Goal: Transaction & Acquisition: Book appointment/travel/reservation

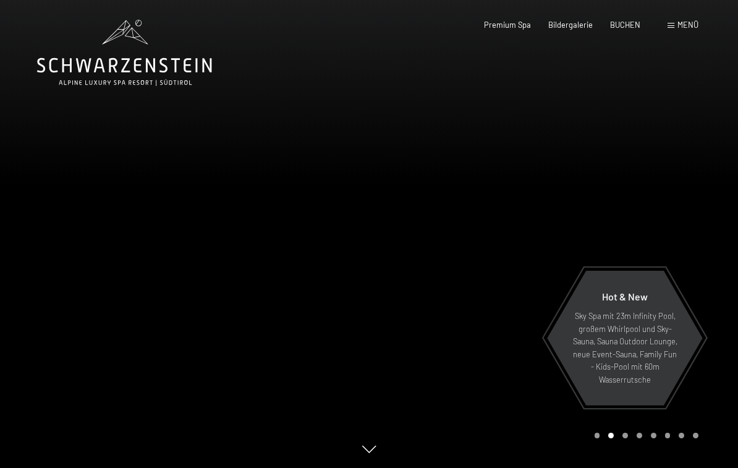
click at [678, 28] on span "Menü" at bounding box center [687, 25] width 21 height 10
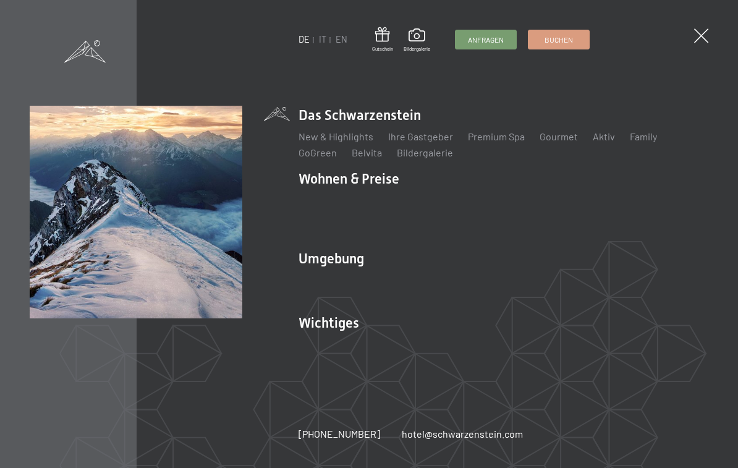
click at [331, 279] on link "Das Ahrntal" at bounding box center [323, 280] width 50 height 12
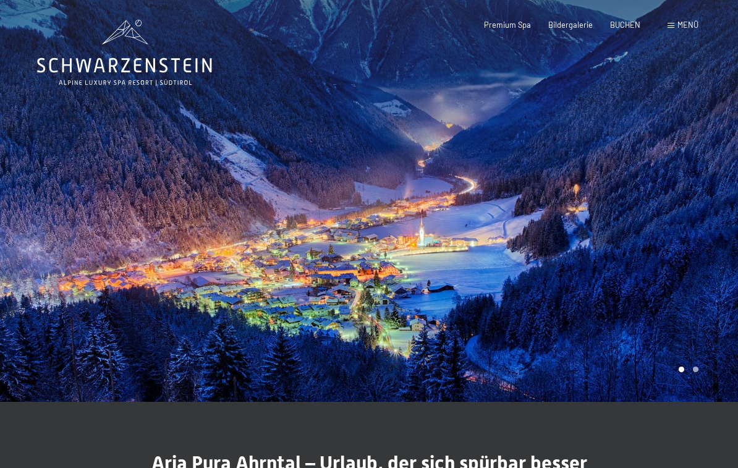
click at [552, 22] on span "Bildergalerie" at bounding box center [570, 25] width 44 height 10
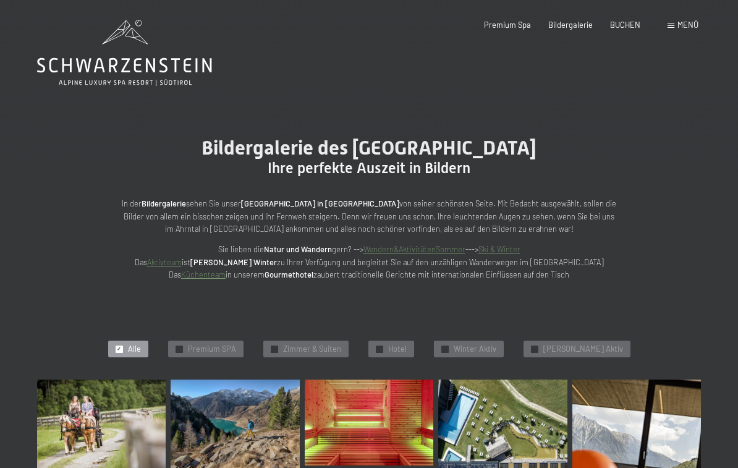
click at [482, 352] on div "✓ Winter Aktiv" at bounding box center [469, 349] width 70 height 17
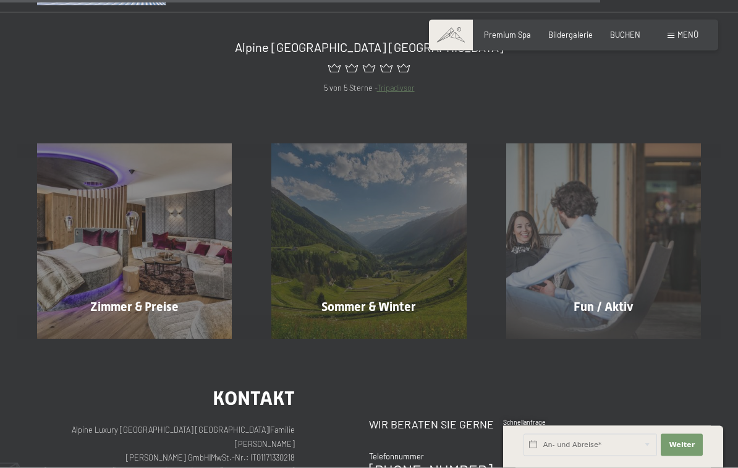
scroll to position [1357, 0]
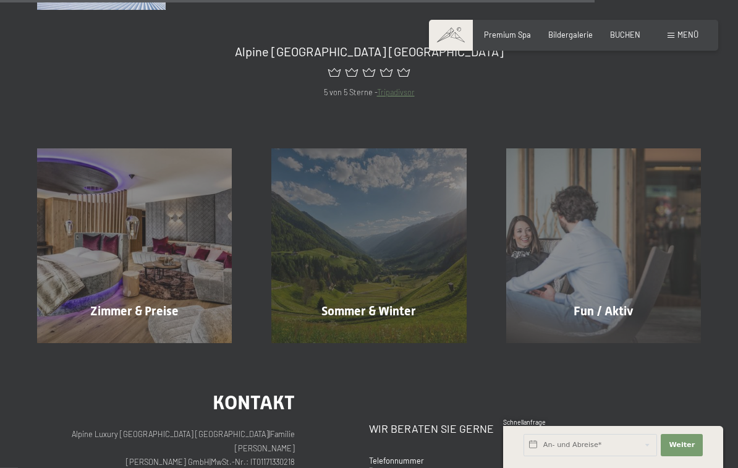
click at [582, 250] on div "Fun / Aktiv Mehr erfahren" at bounding box center [603, 245] width 234 height 195
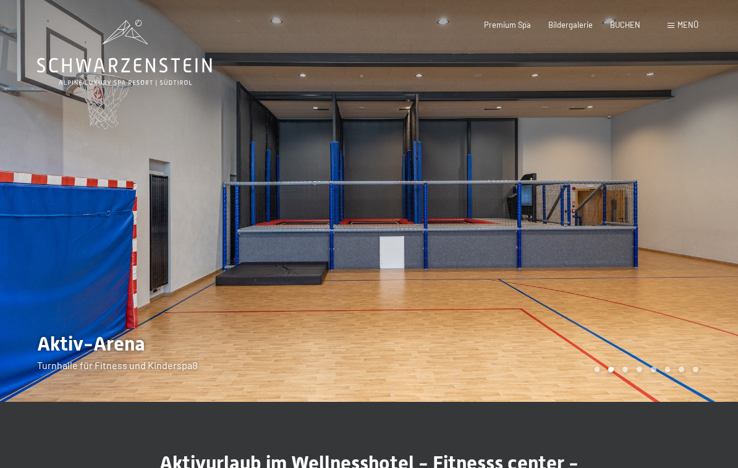
click at [629, 374] on div at bounding box center [553, 201] width 369 height 402
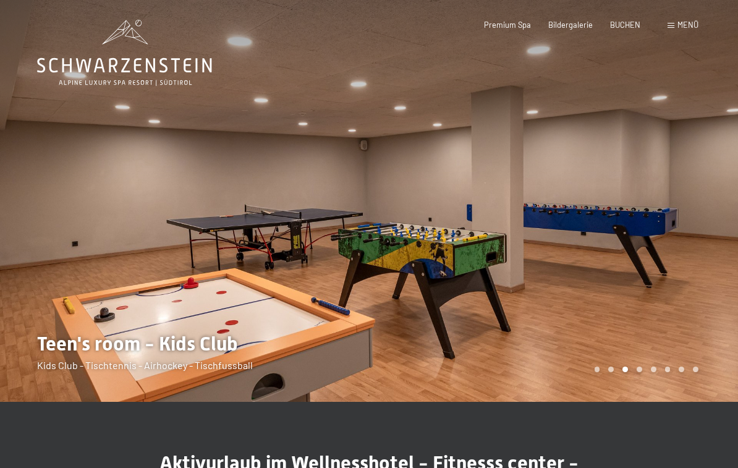
click at [640, 368] on div "Carousel Page 4" at bounding box center [640, 369] width 6 height 6
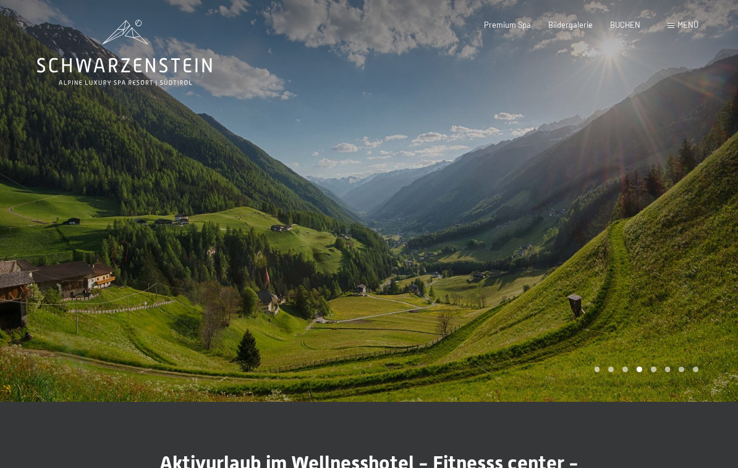
click at [654, 373] on div at bounding box center [553, 201] width 369 height 402
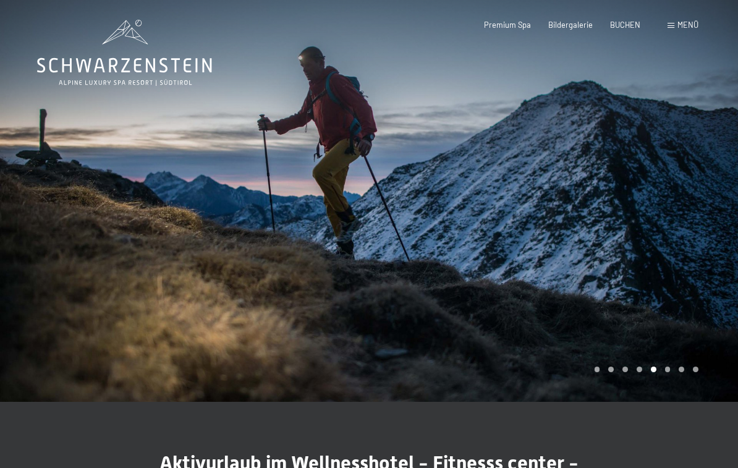
click at [669, 370] on div "Carousel Page 6" at bounding box center [668, 369] width 6 height 6
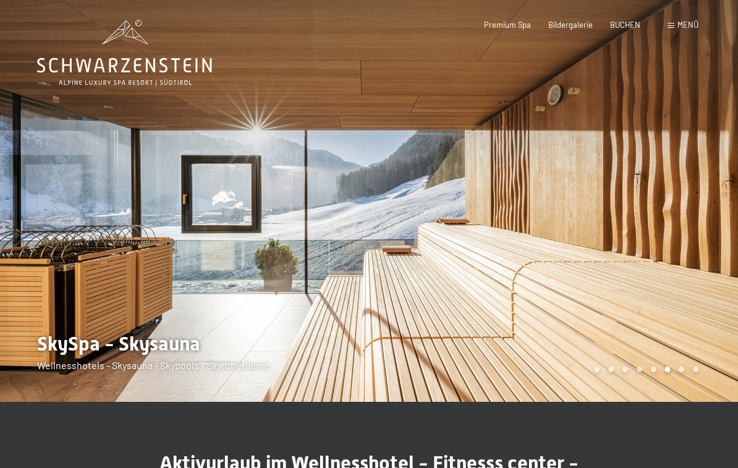
click at [682, 374] on div at bounding box center [553, 201] width 369 height 402
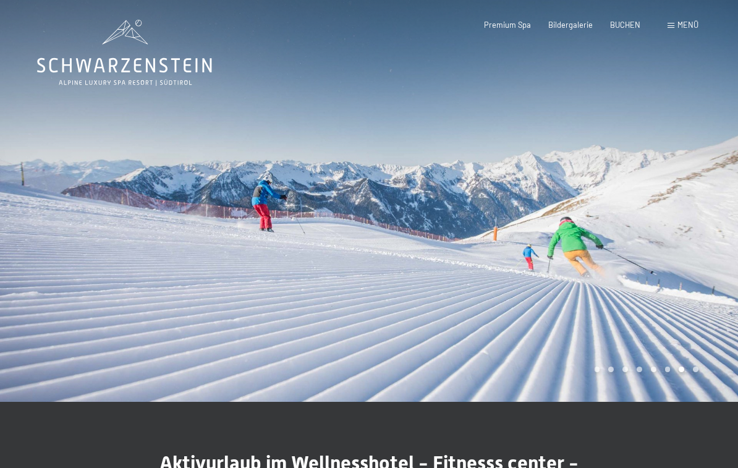
click at [697, 370] on div "Carousel Page 8" at bounding box center [696, 369] width 6 height 6
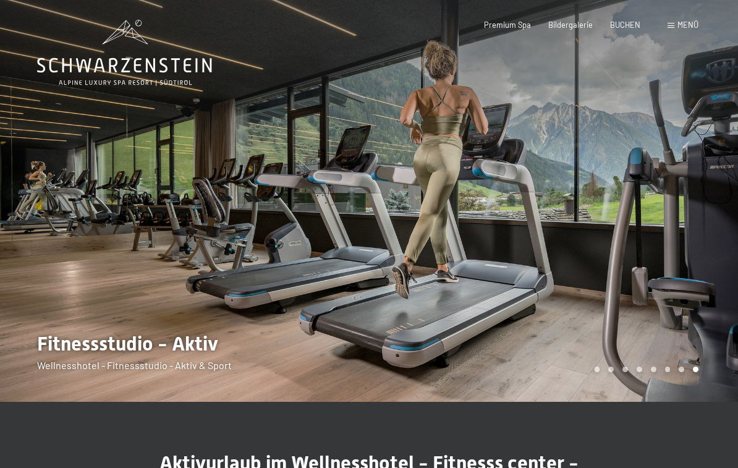
click at [608, 28] on div "Premium Spa Bildergalerie BUCHEN" at bounding box center [553, 25] width 209 height 11
click at [682, 28] on span "Menü" at bounding box center [687, 25] width 21 height 10
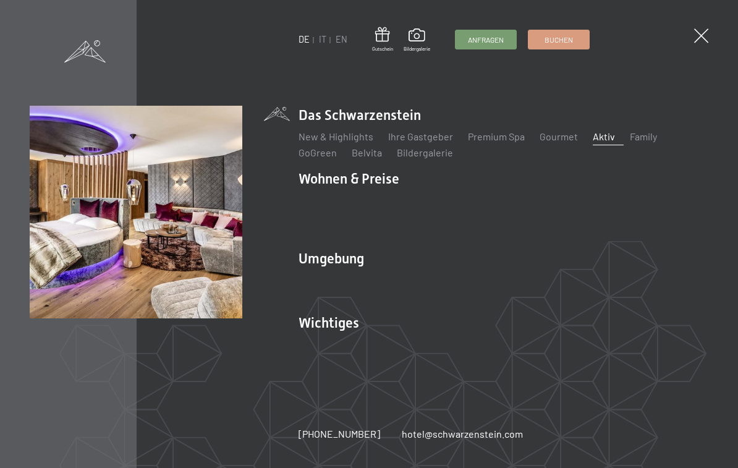
click at [384, 187] on li "Wohnen & Preise Inklusivleistungen Zimmer & Preise Liste Angebote Liste Familie…" at bounding box center [503, 204] width 410 height 70
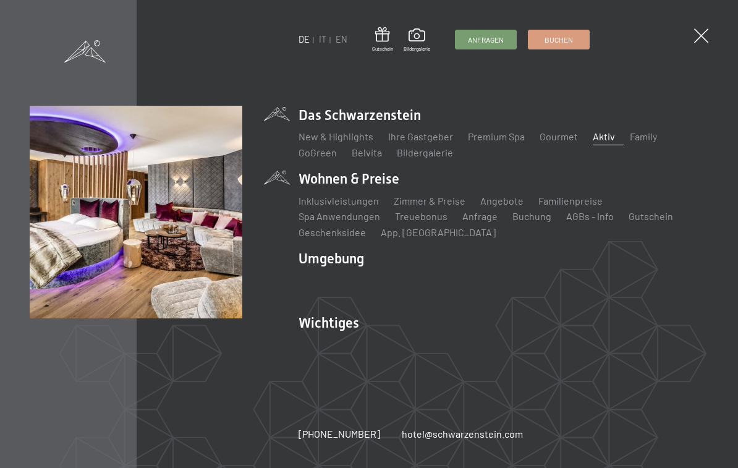
click at [386, 185] on li "Wohnen & Preise Inklusivleistungen Zimmer & Preise Liste Angebote Liste Familie…" at bounding box center [503, 204] width 410 height 70
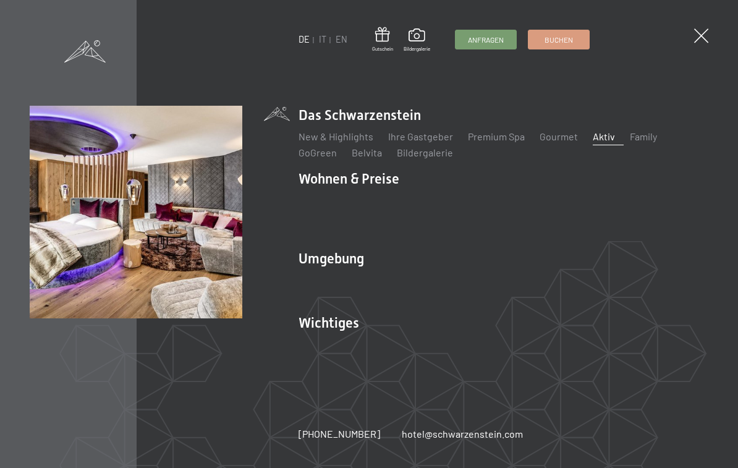
click at [430, 205] on link "Zimmer & Preise" at bounding box center [430, 201] width 72 height 12
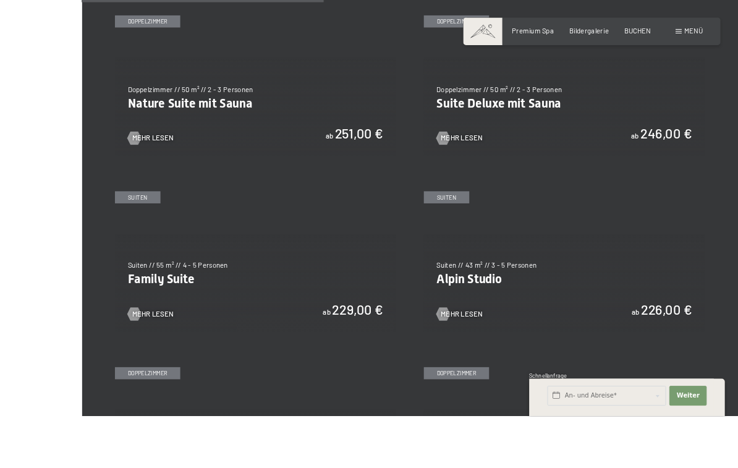
scroll to position [1111, 0]
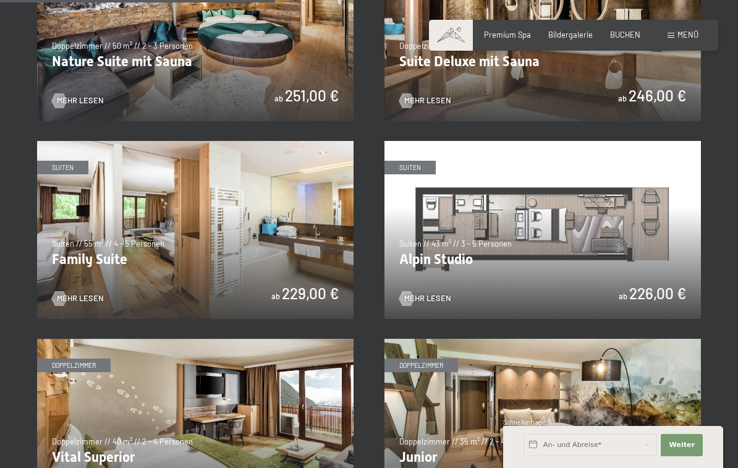
click at [587, 219] on img at bounding box center [542, 230] width 316 height 178
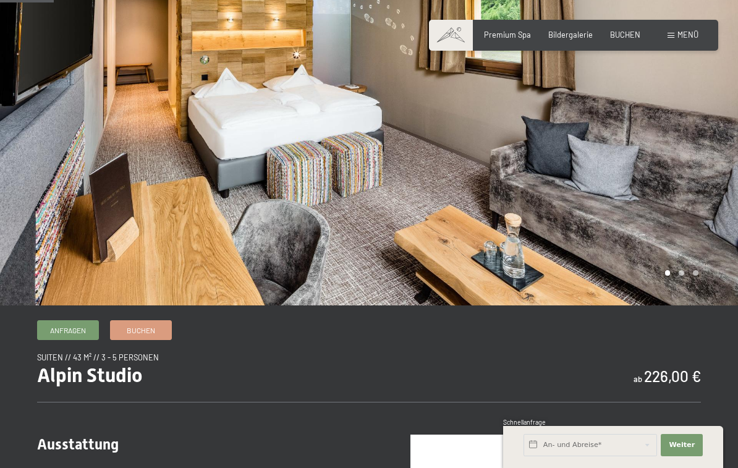
scroll to position [96, 0]
click at [682, 275] on div at bounding box center [553, 105] width 369 height 402
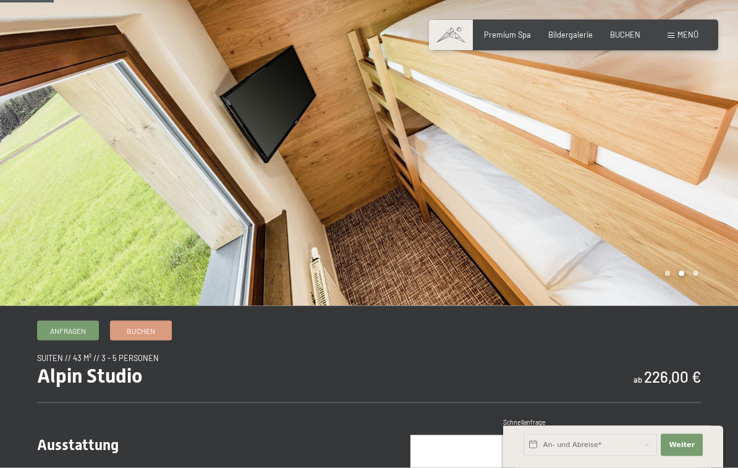
scroll to position [96, 0]
click at [696, 277] on div at bounding box center [553, 105] width 369 height 402
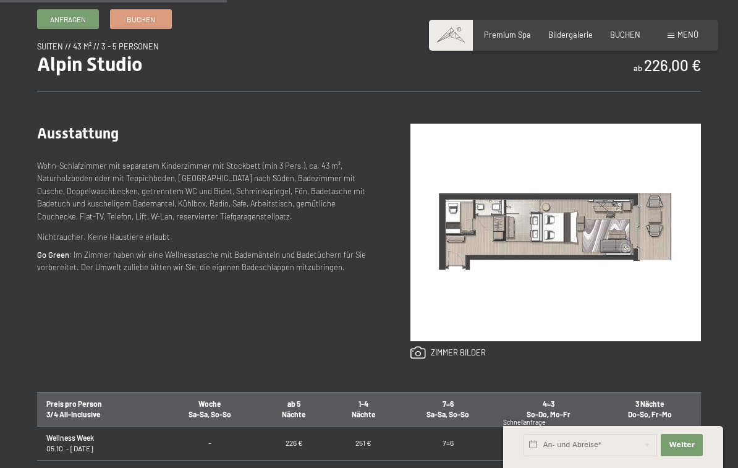
scroll to position [407, 0]
click at [535, 223] on img at bounding box center [555, 233] width 290 height 218
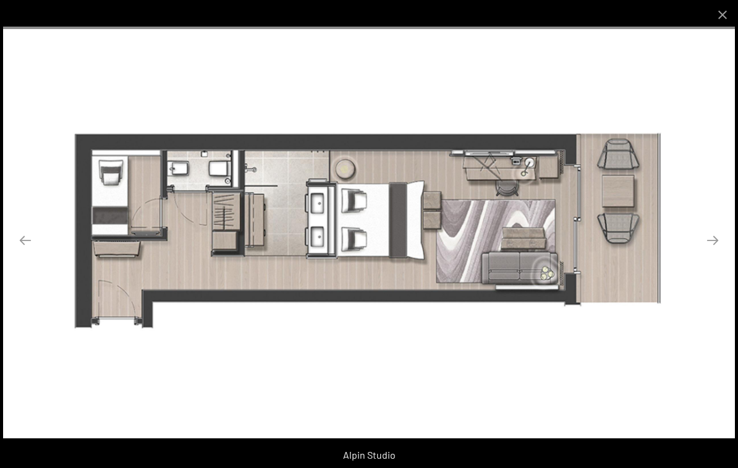
click at [725, 17] on button "Close gallery" at bounding box center [722, 14] width 31 height 29
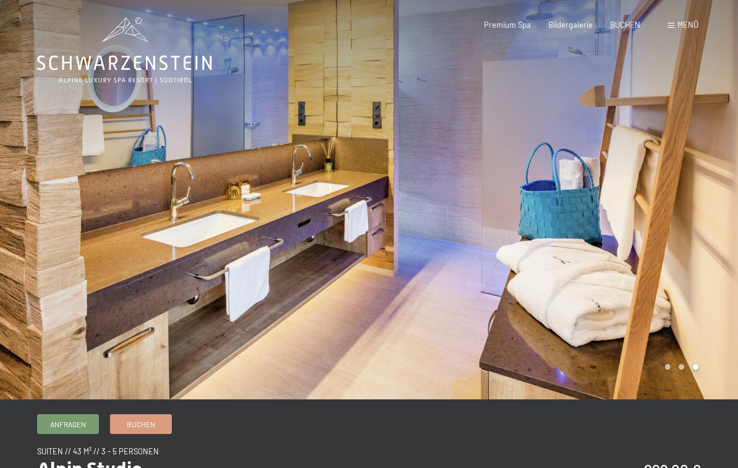
scroll to position [0, 0]
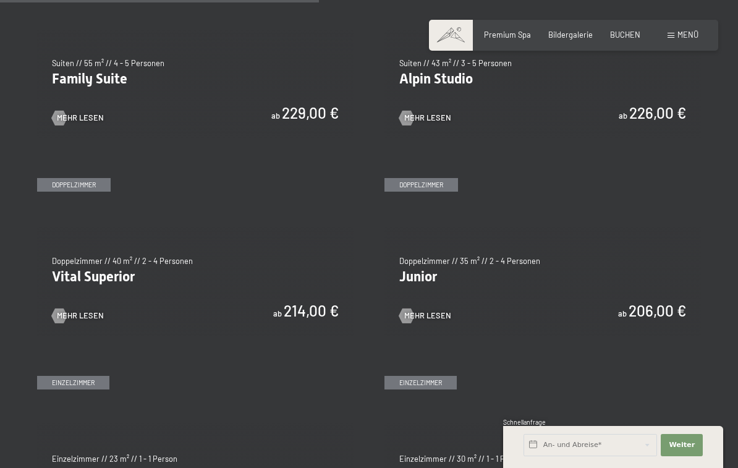
scroll to position [1287, 0]
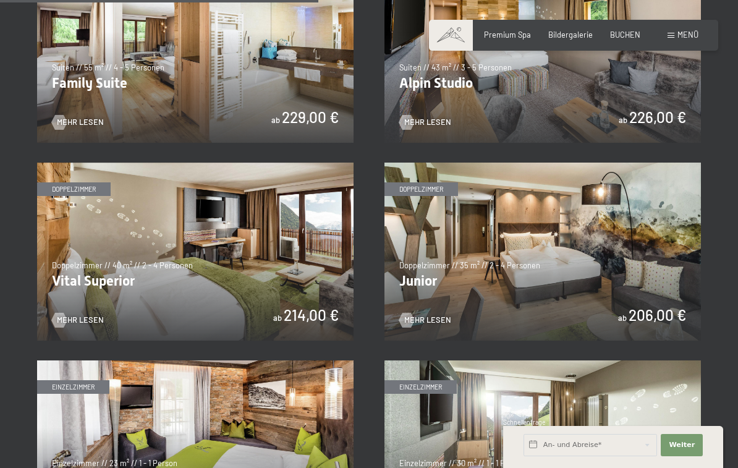
click at [224, 271] on img at bounding box center [195, 252] width 316 height 178
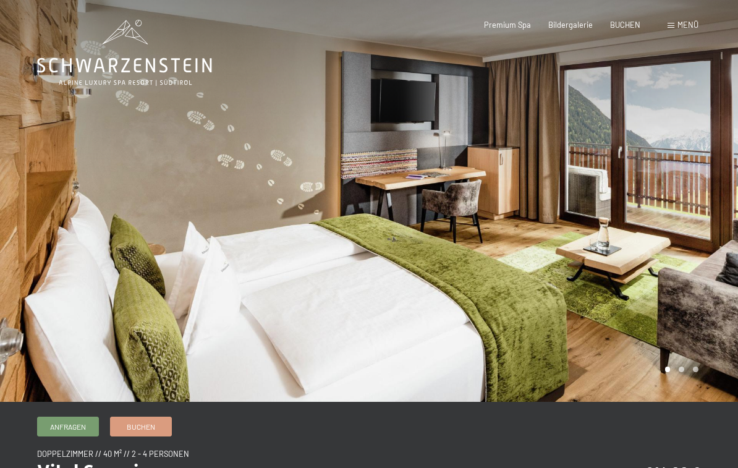
click at [682, 372] on div at bounding box center [553, 201] width 369 height 402
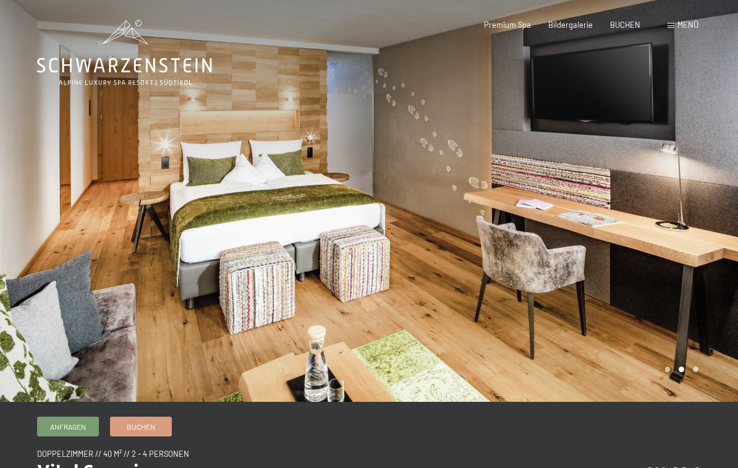
click at [695, 371] on div at bounding box center [553, 201] width 369 height 402
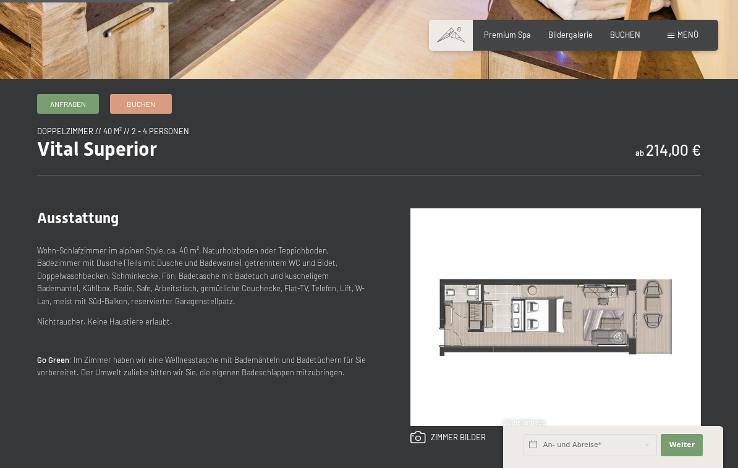
scroll to position [335, 0]
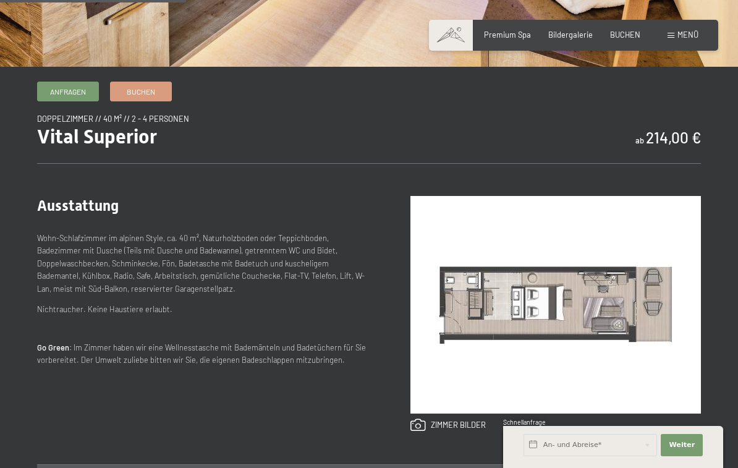
click at [551, 303] on img at bounding box center [555, 305] width 290 height 218
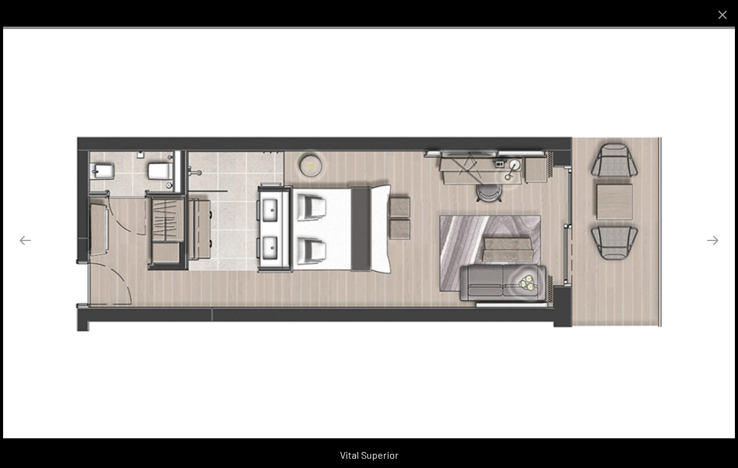
click at [714, 250] on button "Next slide" at bounding box center [713, 240] width 26 height 24
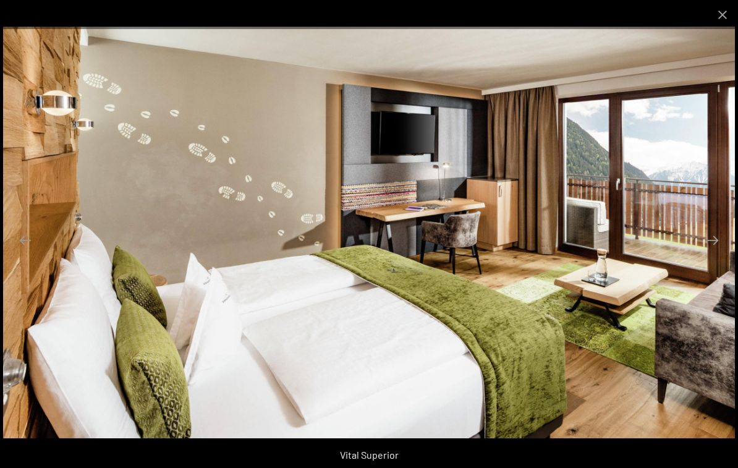
click at [713, 250] on button "Next slide" at bounding box center [713, 240] width 26 height 24
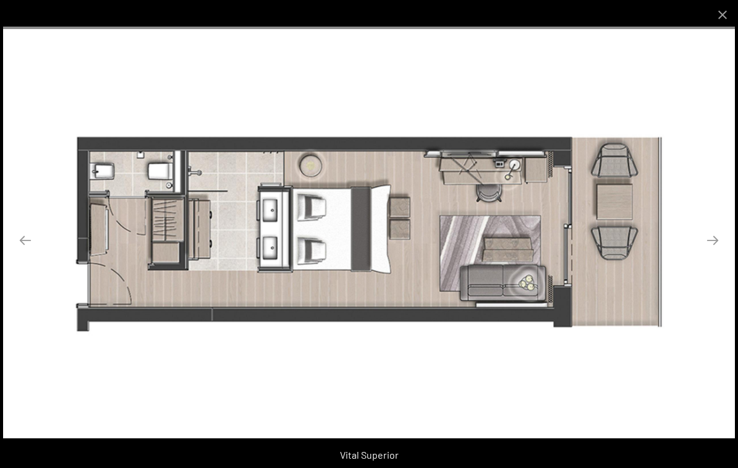
click at [720, 252] on button "Next slide" at bounding box center [713, 240] width 26 height 24
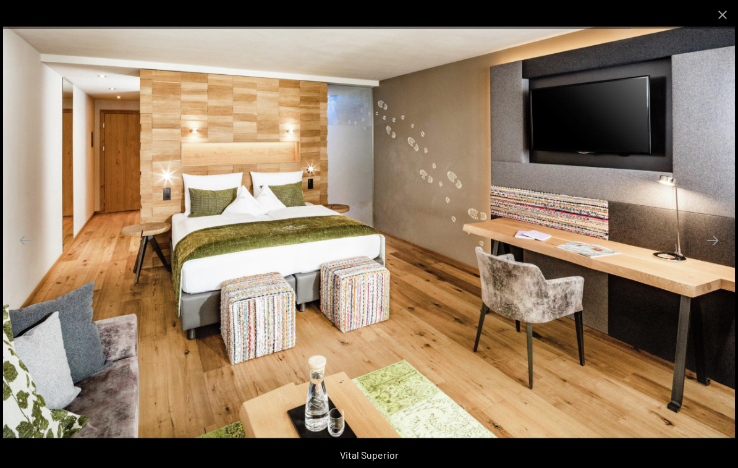
scroll to position [369, 0]
click at [714, 252] on button "Next slide" at bounding box center [713, 240] width 26 height 24
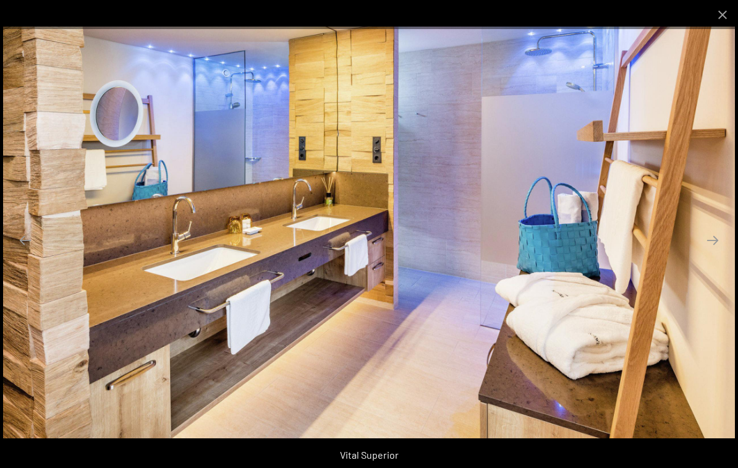
click at [720, 19] on button "Close gallery" at bounding box center [722, 14] width 31 height 29
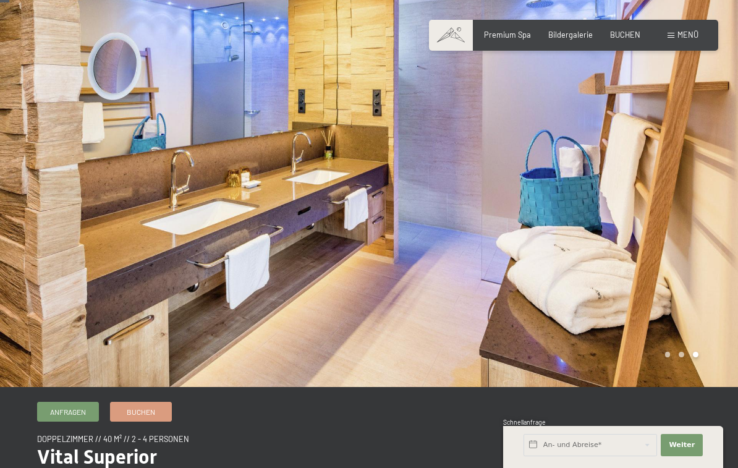
scroll to position [0, 0]
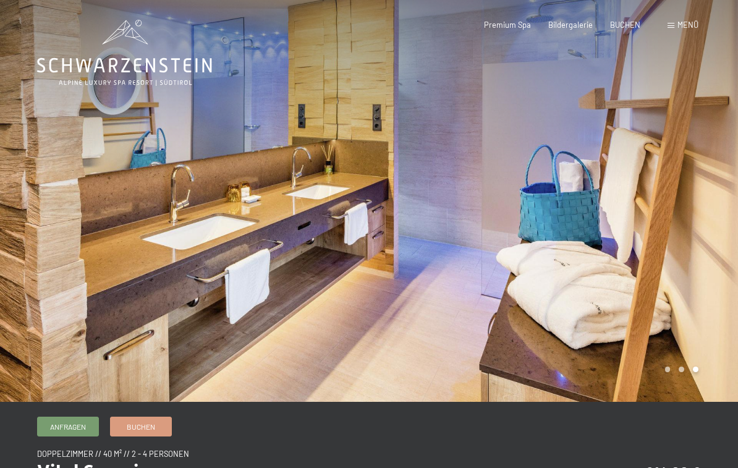
click at [505, 26] on span "Premium Spa" at bounding box center [507, 25] width 47 height 10
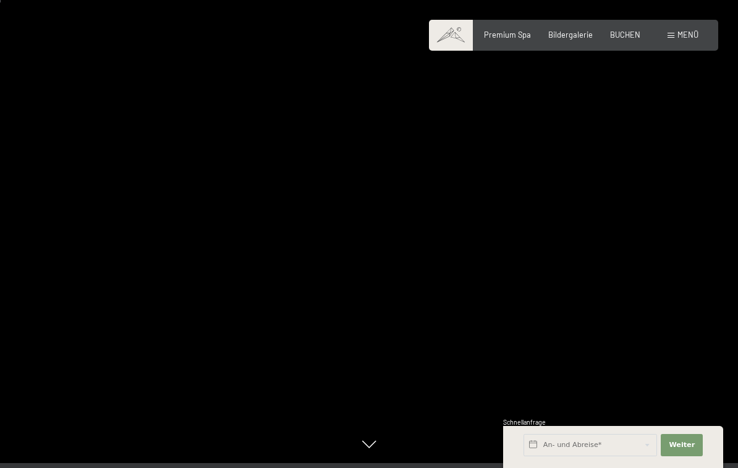
scroll to position [4, 0]
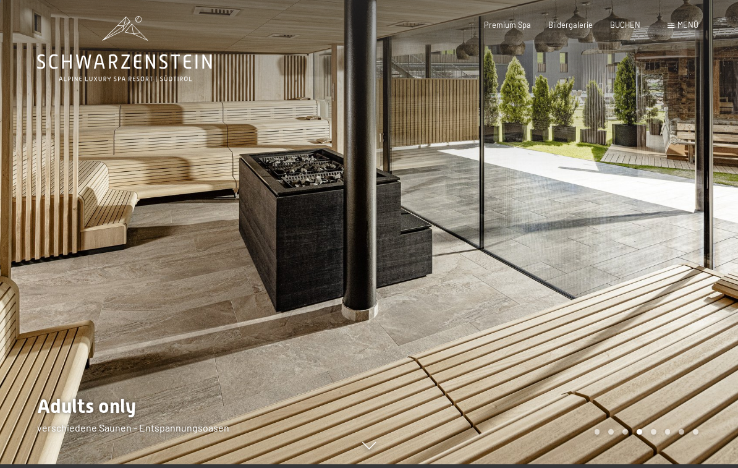
click at [654, 434] on div "Carousel Page 5" at bounding box center [654, 432] width 6 height 6
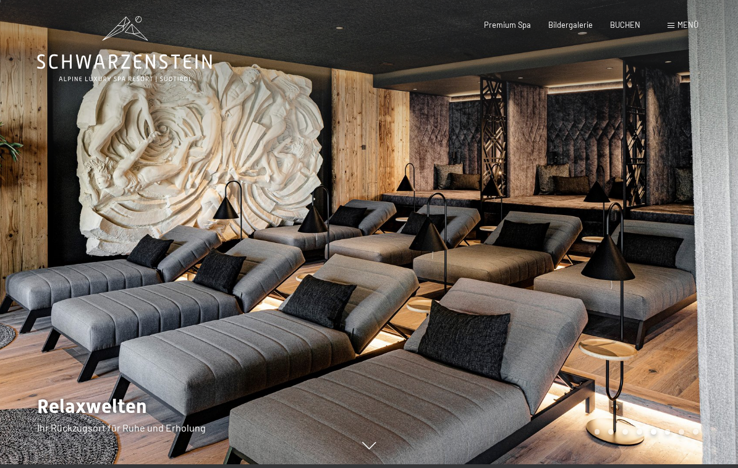
click at [668, 434] on div "Carousel Page 6" at bounding box center [668, 432] width 6 height 6
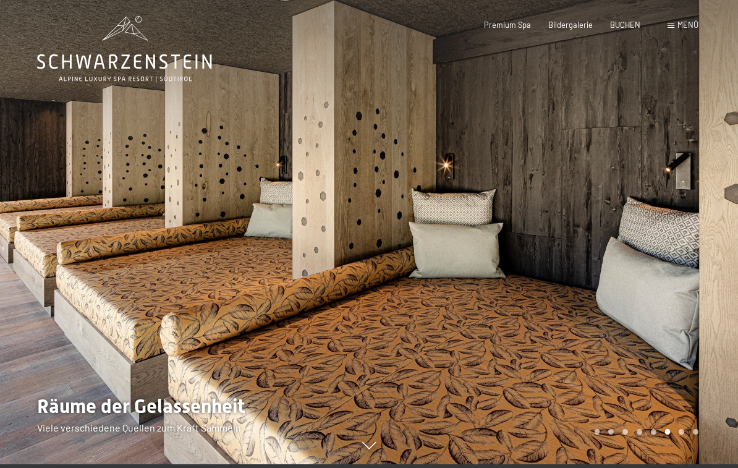
click at [682, 434] on div "Carousel Page 7" at bounding box center [682, 432] width 6 height 6
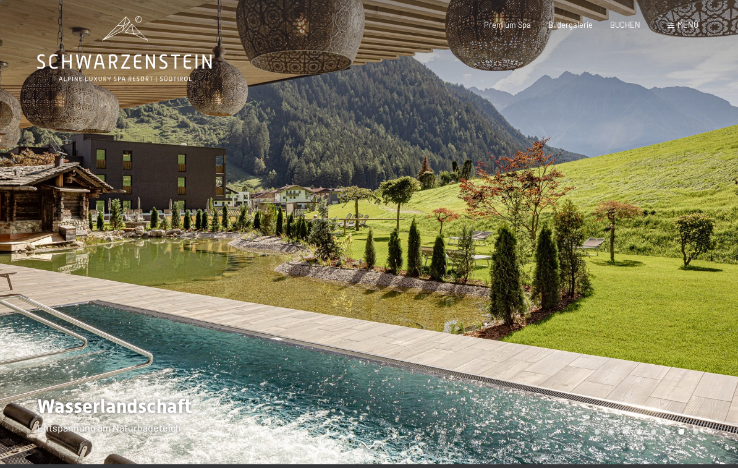
click at [695, 434] on div "Carousel Page 8" at bounding box center [696, 432] width 6 height 6
